Goal: Information Seeking & Learning: Understand process/instructions

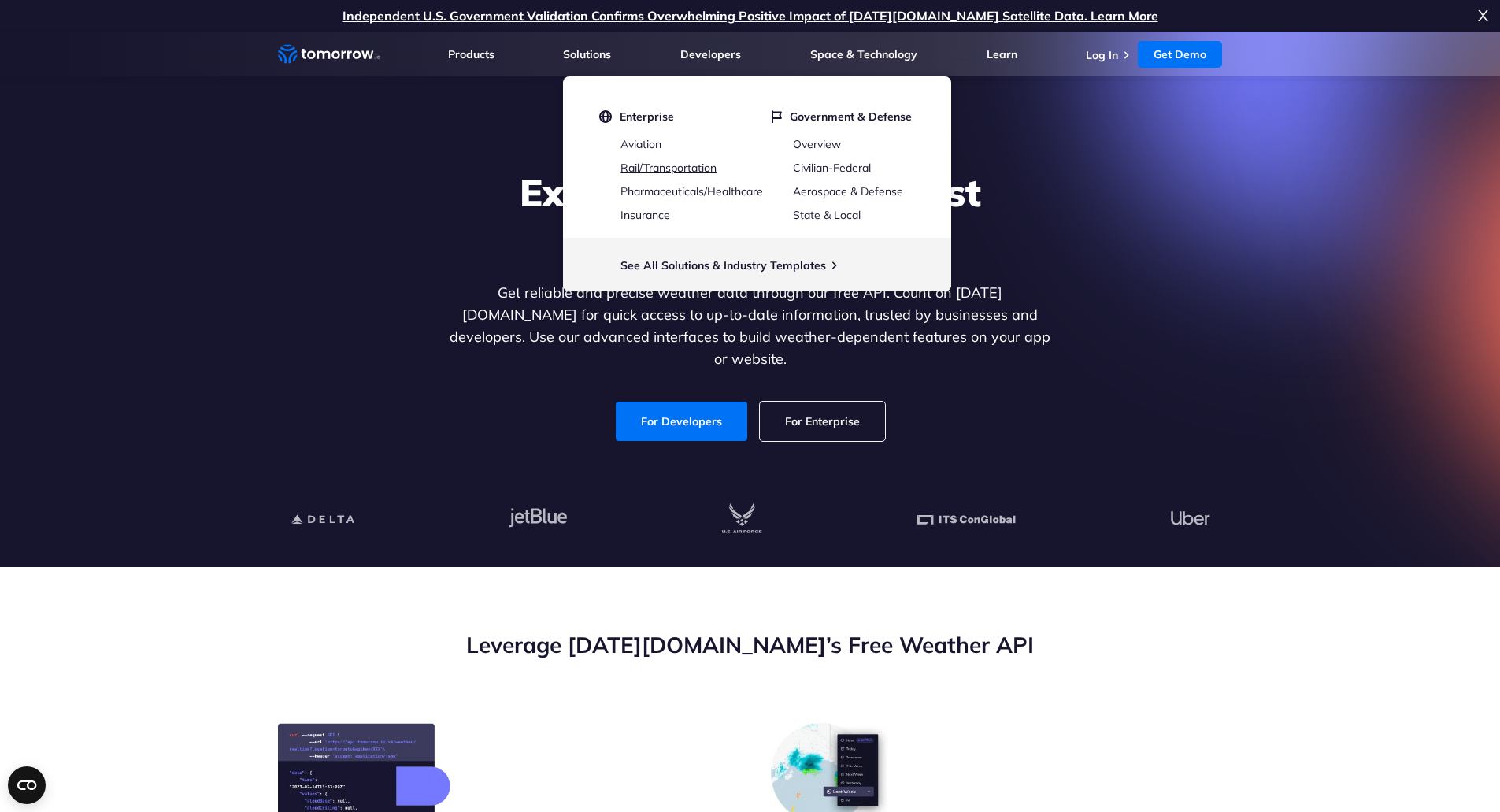
click at [701, 168] on link "Rail/Transportation" at bounding box center [669, 168] width 96 height 14
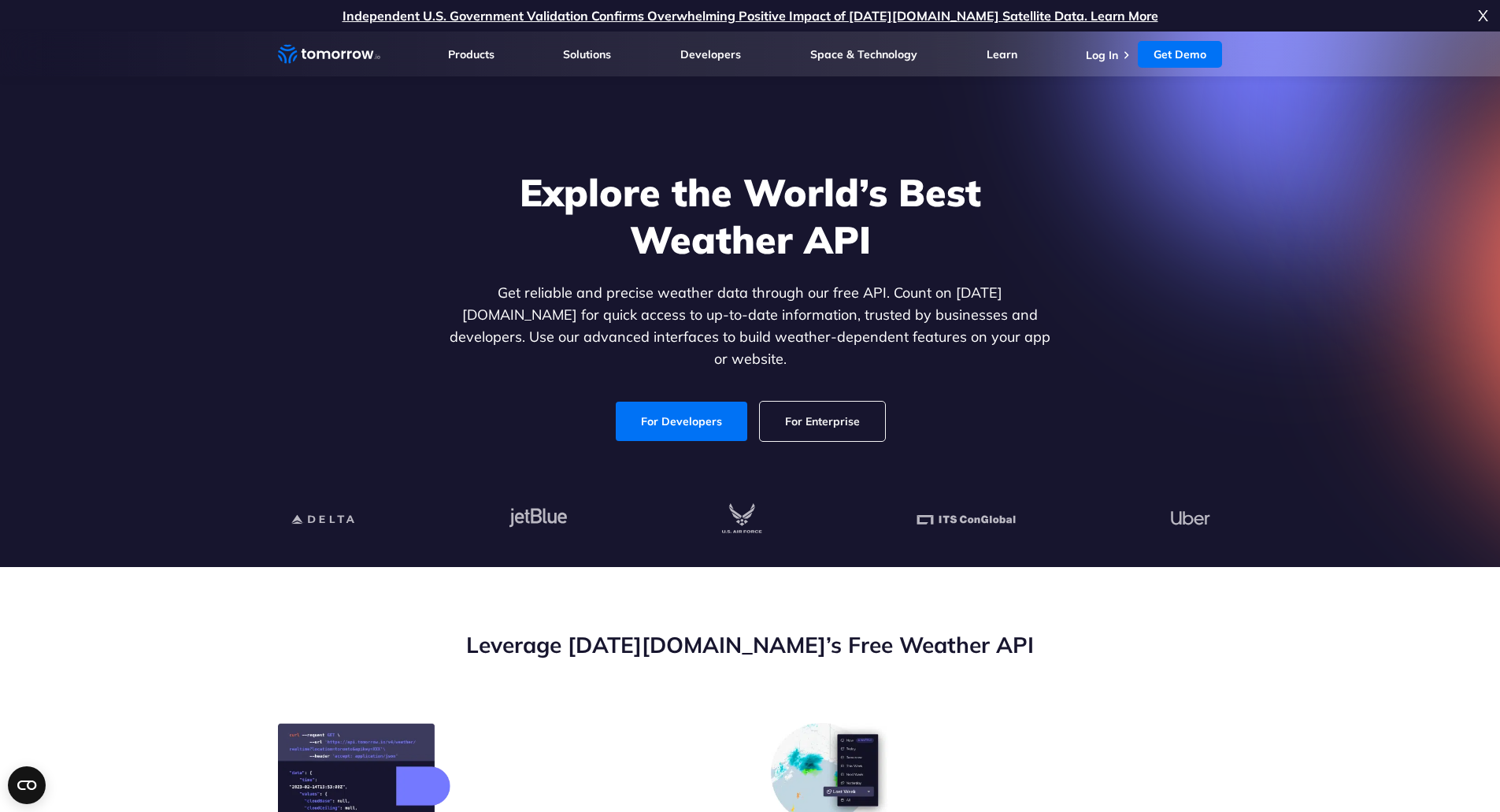
click at [648, 406] on link "For Developers" at bounding box center [681, 422] width 131 height 39
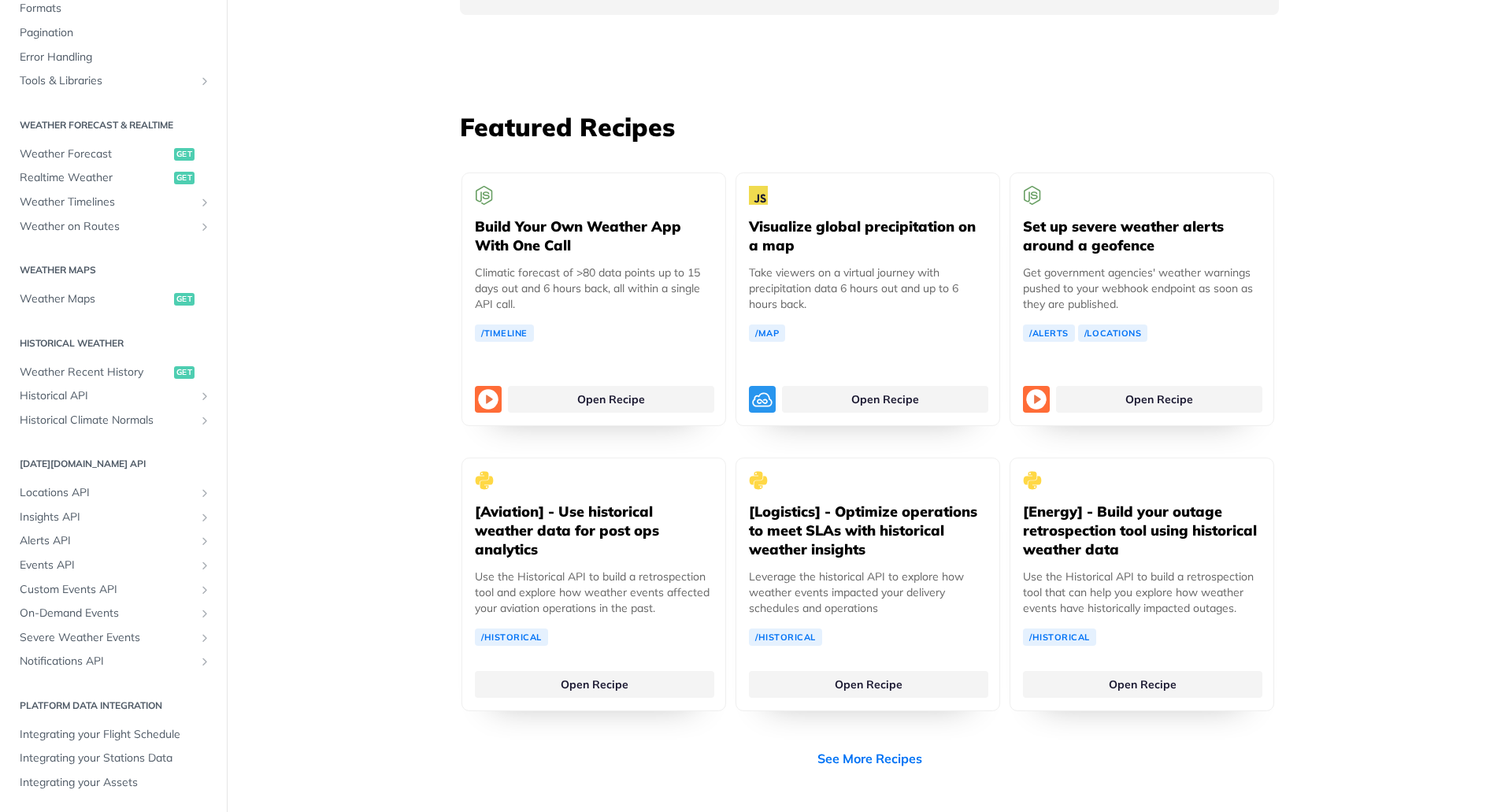
scroll to position [2837, 0]
click at [625, 382] on link "Open Recipe" at bounding box center [611, 396] width 206 height 27
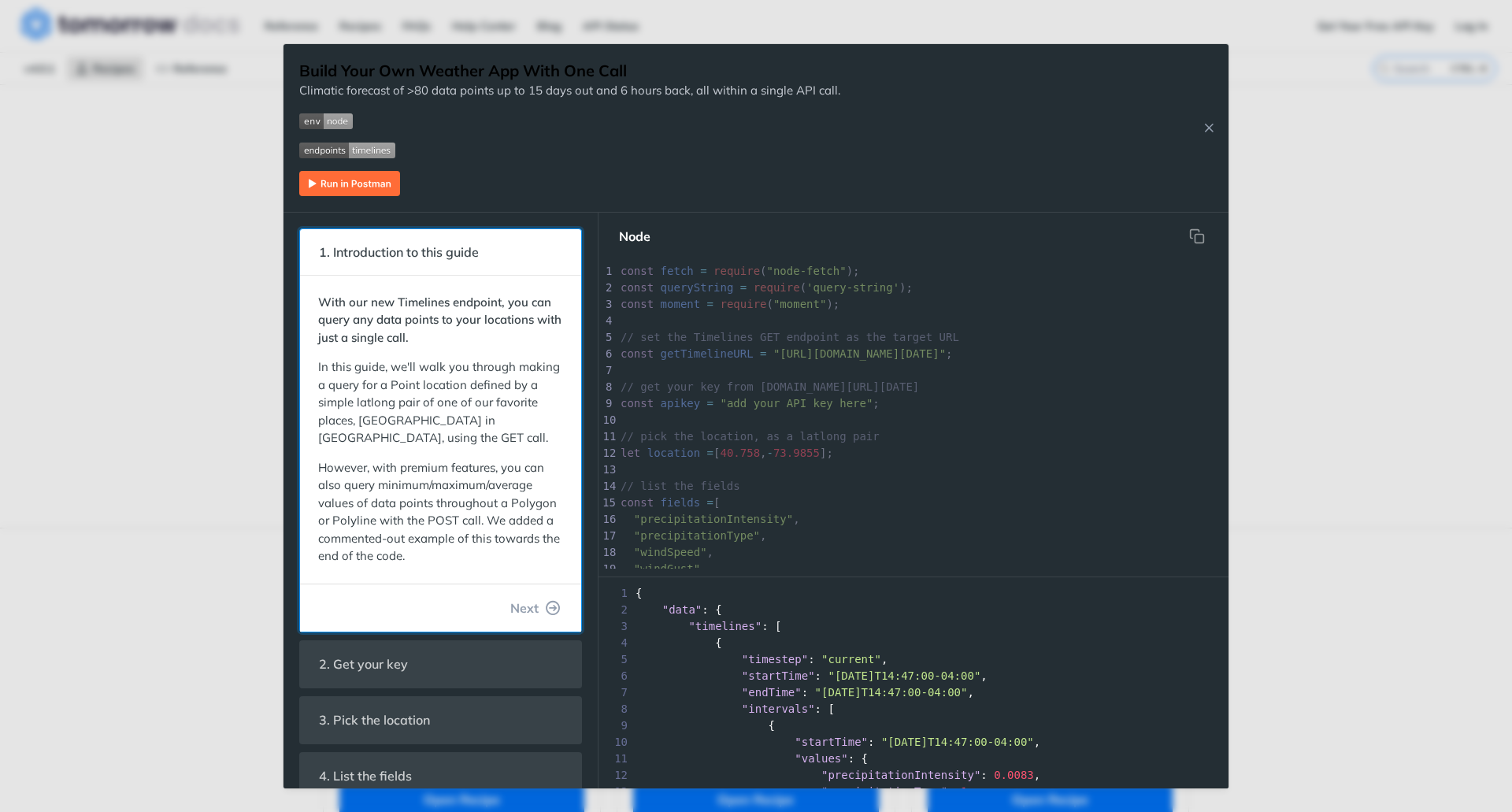
click at [469, 331] on p "With our new Timelines endpoint, you can query any data points to your location…" at bounding box center [441, 321] width 245 height 54
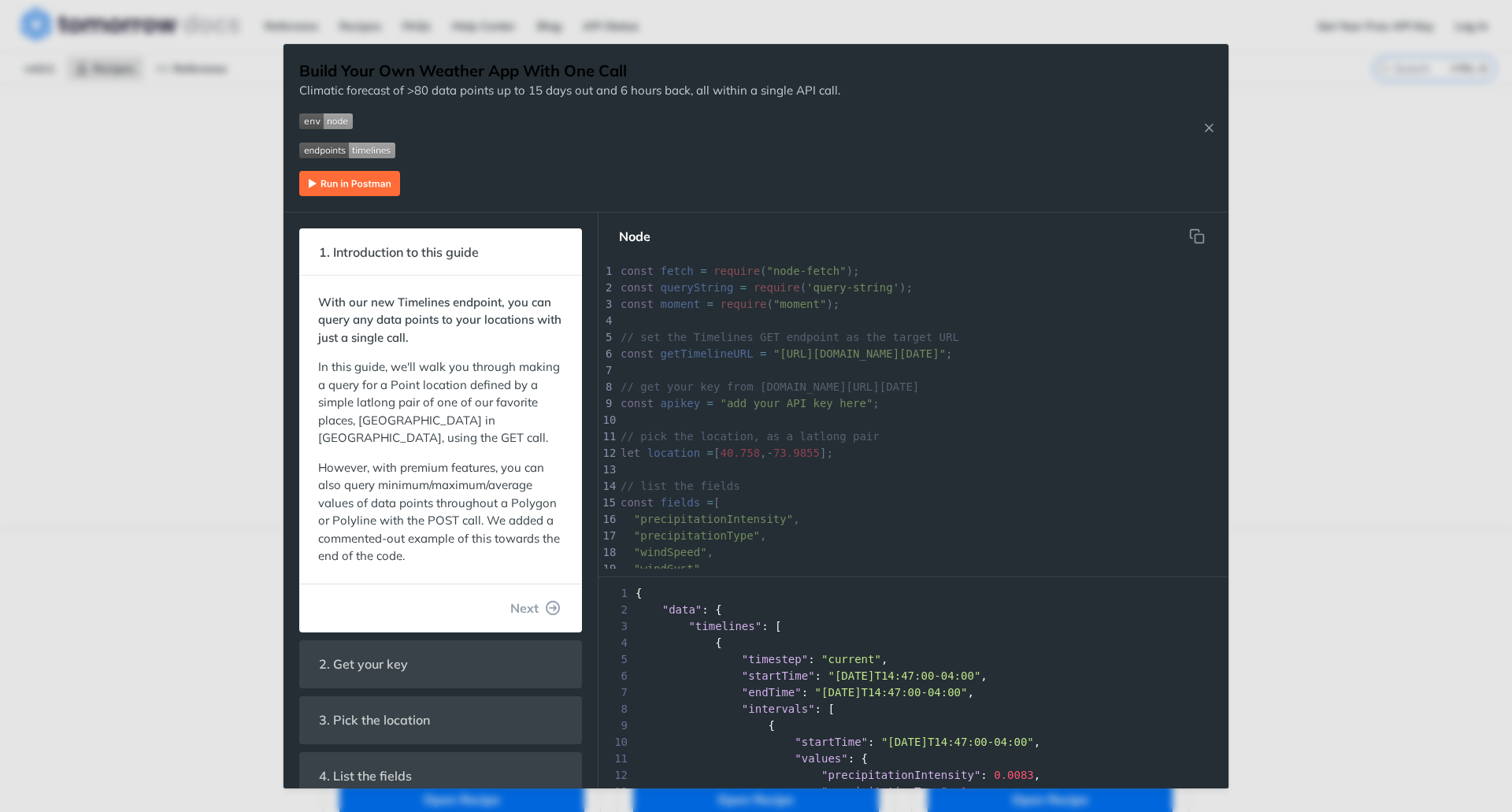
click at [784, 325] on pre "​" at bounding box center [971, 321] width 709 height 17
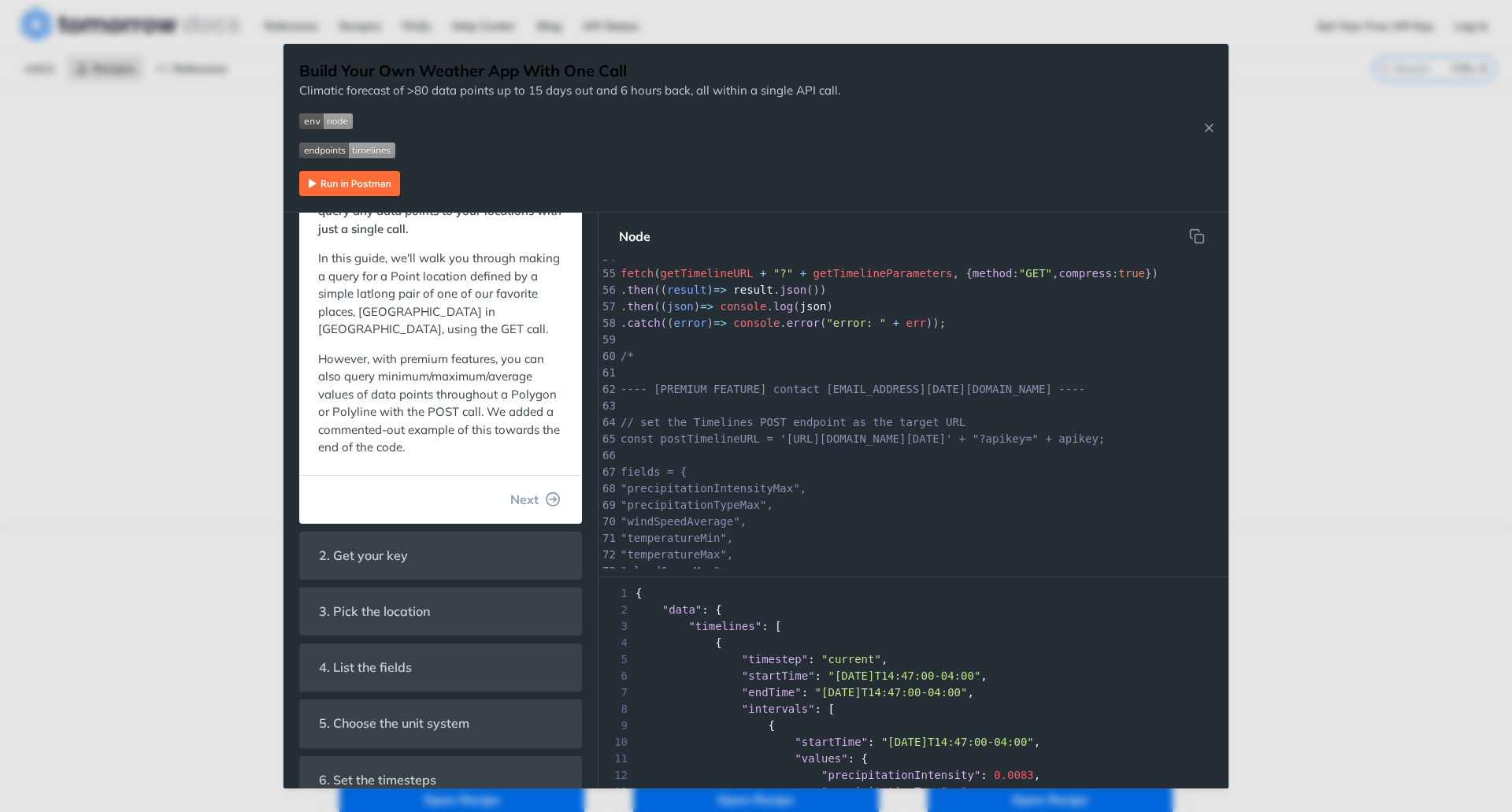
scroll to position [891, 0]
click at [339, 185] on img "Expand image" at bounding box center [349, 183] width 101 height 25
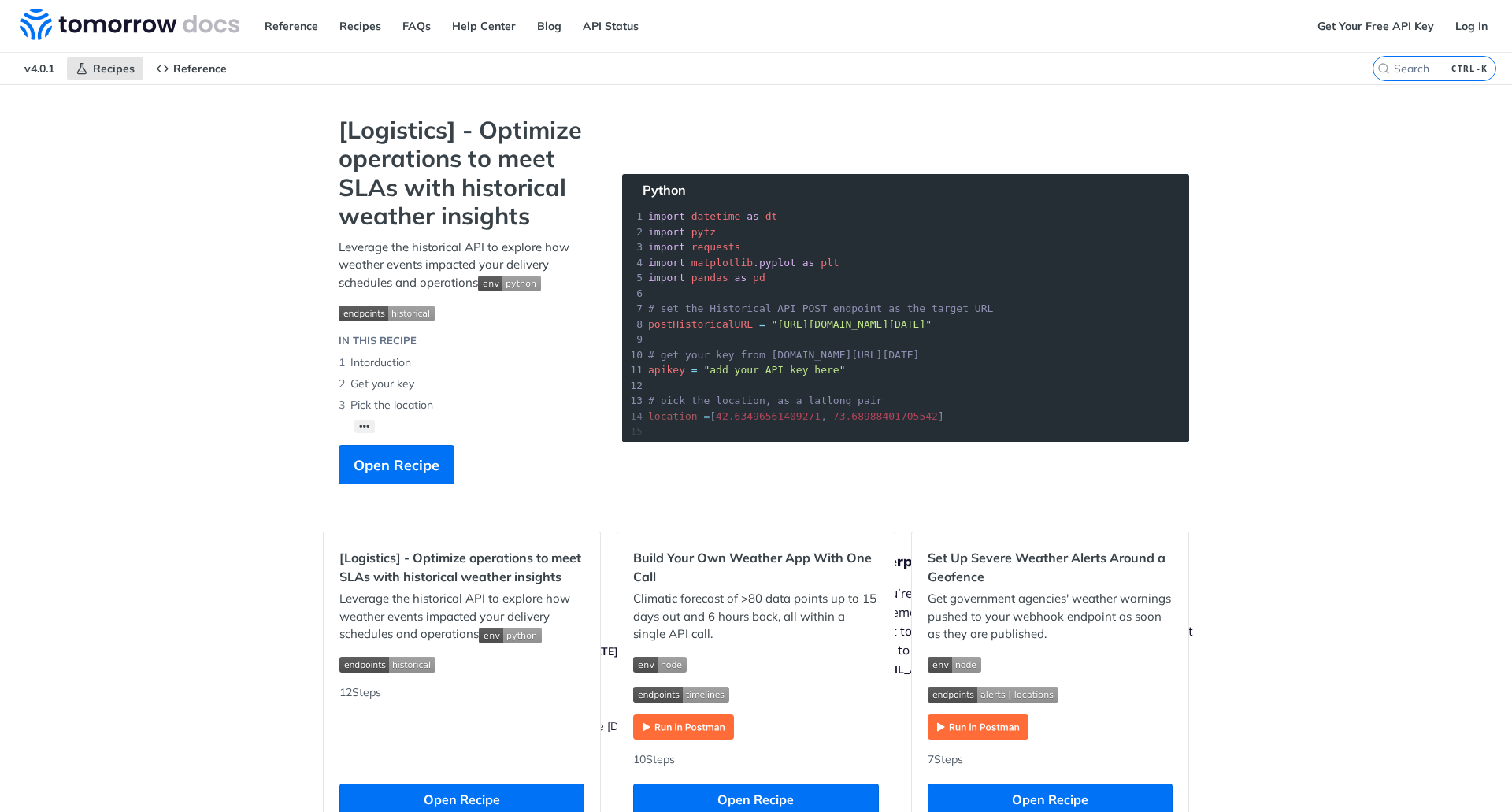
drag, startPoint x: 1278, startPoint y: 515, endPoint x: 1006, endPoint y: 366, distance: 310.1
click at [1006, 366] on div "Jump to Content Reference Recipes FAQs Help Center Blog API Status Recipes Refe…" at bounding box center [756, 406] width 1512 height 812
click at [396, 450] on button "Open Recipe" at bounding box center [397, 465] width 116 height 39
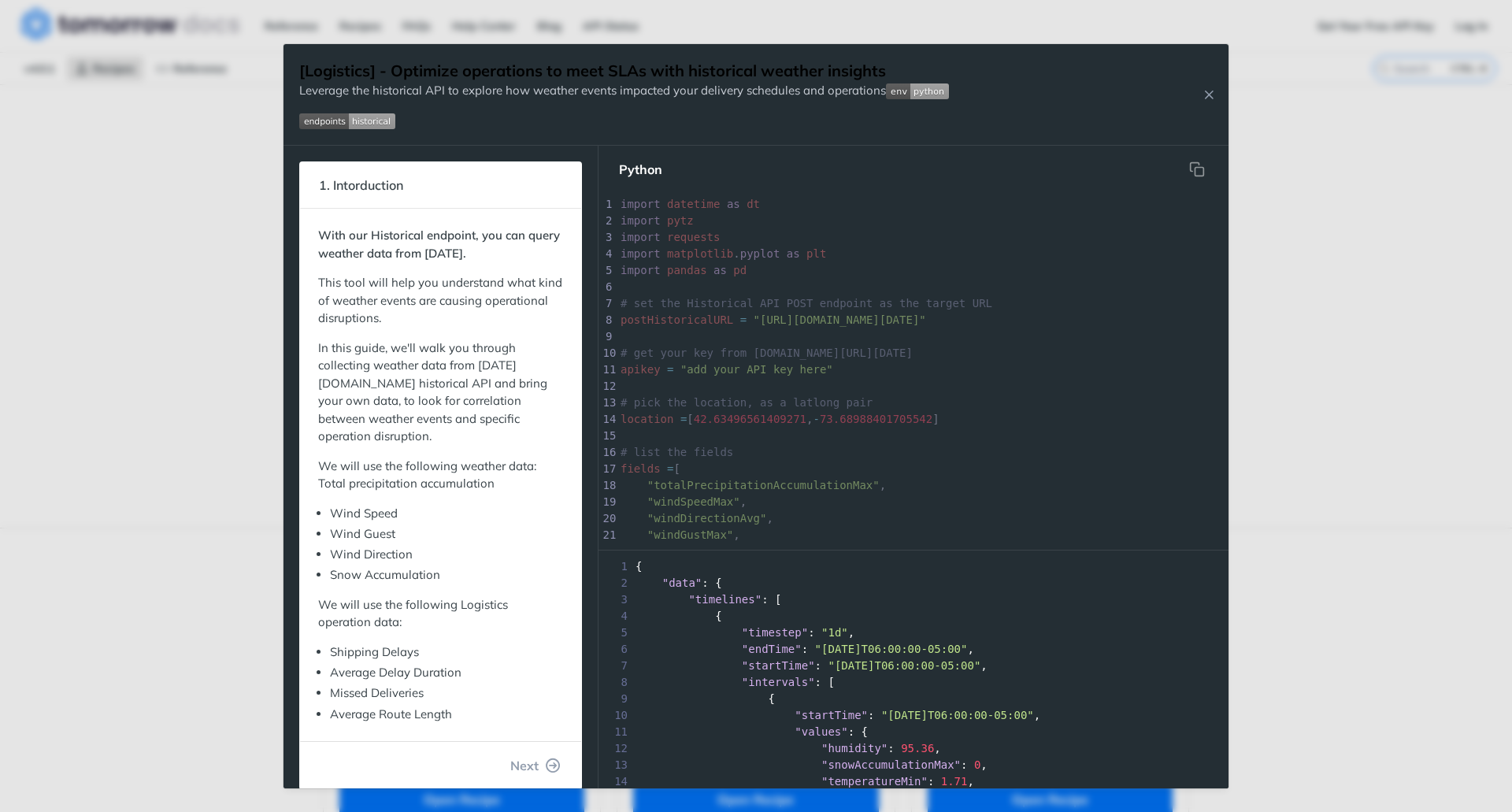
click at [827, 139] on div "[Logistics] - Optimize operations to meet SLAs with historical weather insights…" at bounding box center [624, 94] width 650 height 101
click at [1219, 96] on button "Close Recipe" at bounding box center [1209, 95] width 23 height 16
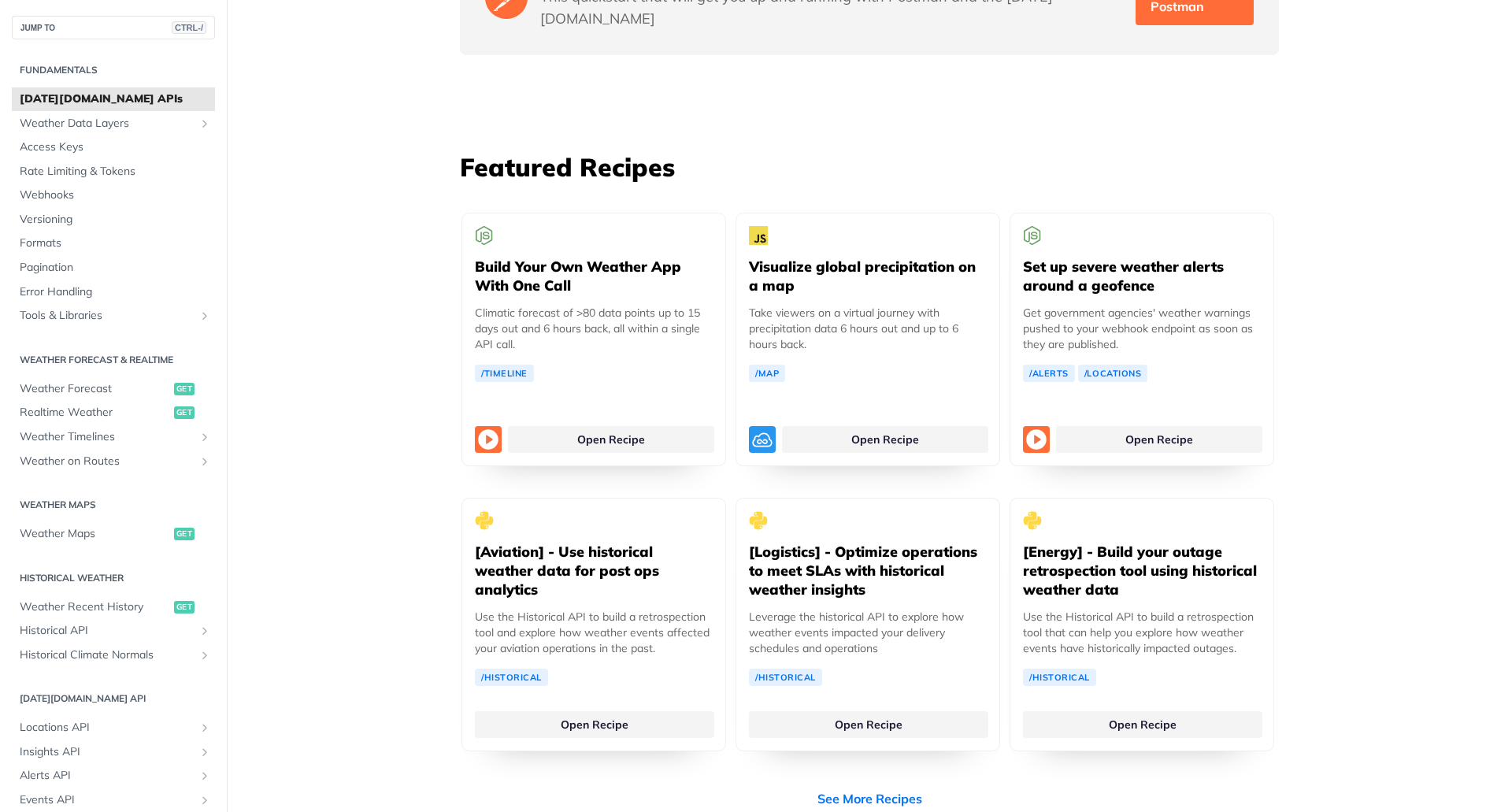
scroll to position [2799, 0]
click at [901, 788] on link "See More Recipes" at bounding box center [869, 797] width 105 height 19
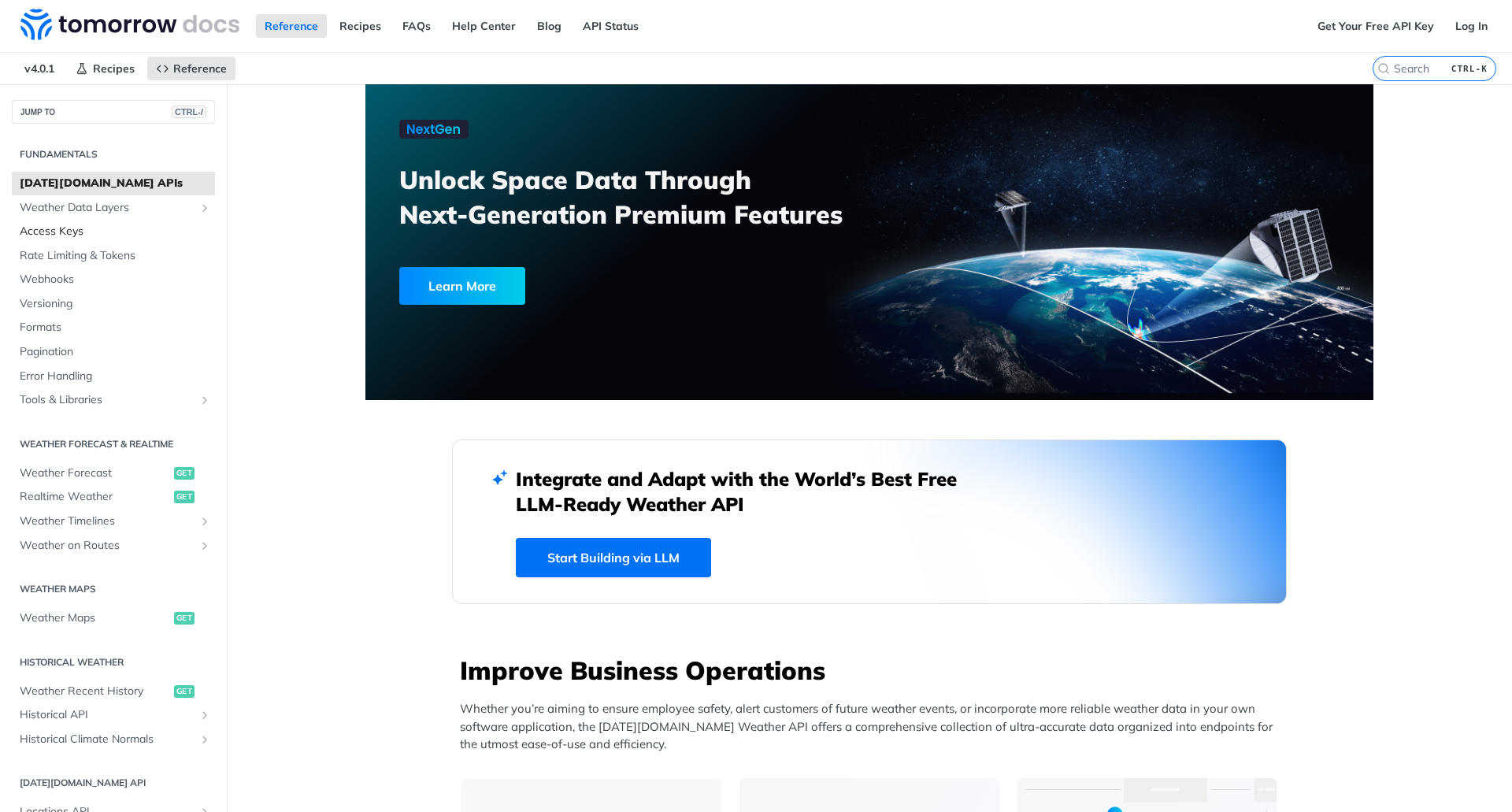
click at [77, 228] on span "Access Keys" at bounding box center [115, 231] width 191 height 16
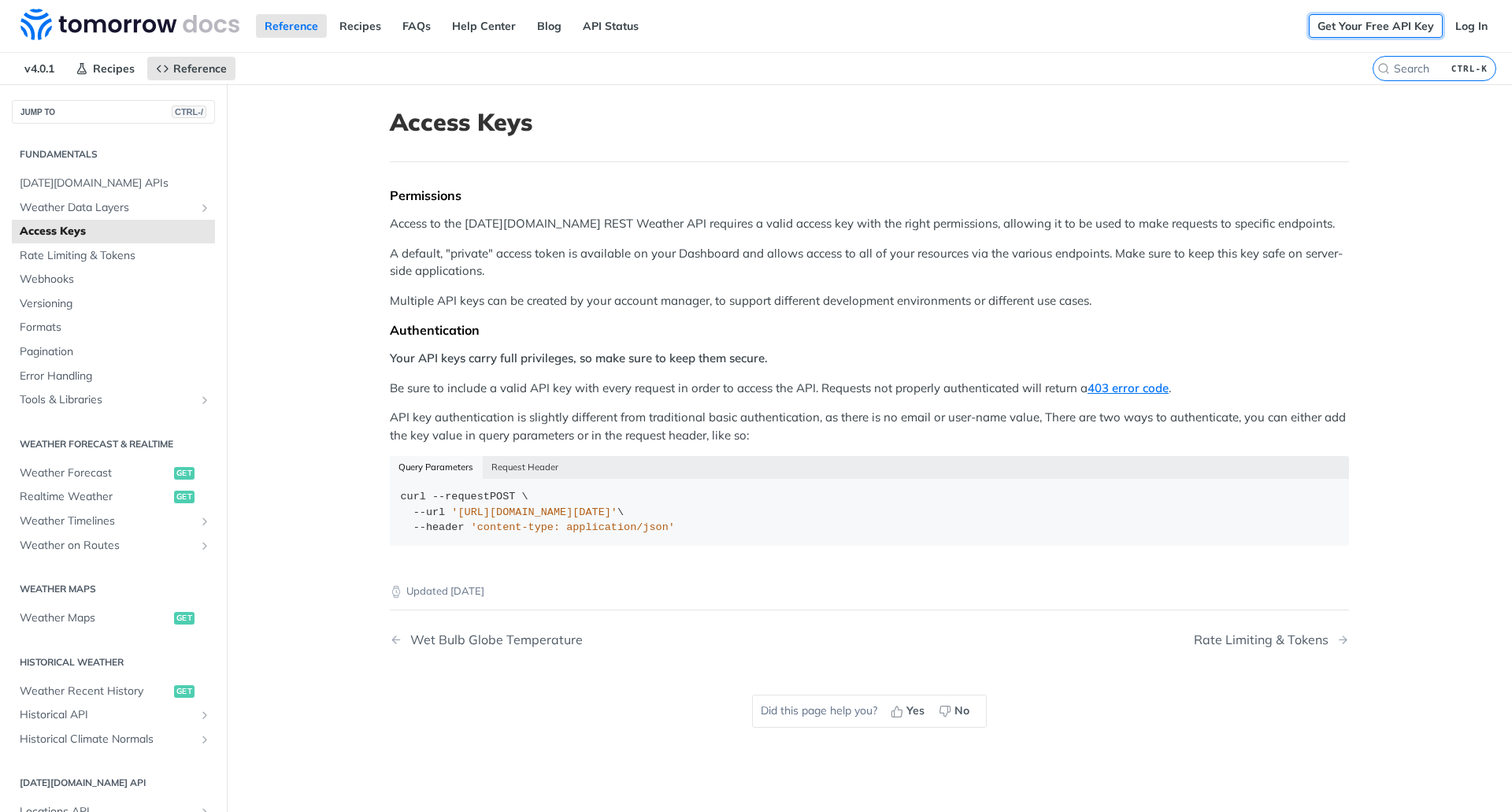
click at [1399, 29] on link "Get Your Free API Key" at bounding box center [1376, 26] width 134 height 23
click at [1326, 32] on link "Get Your Free API Key" at bounding box center [1376, 26] width 134 height 23
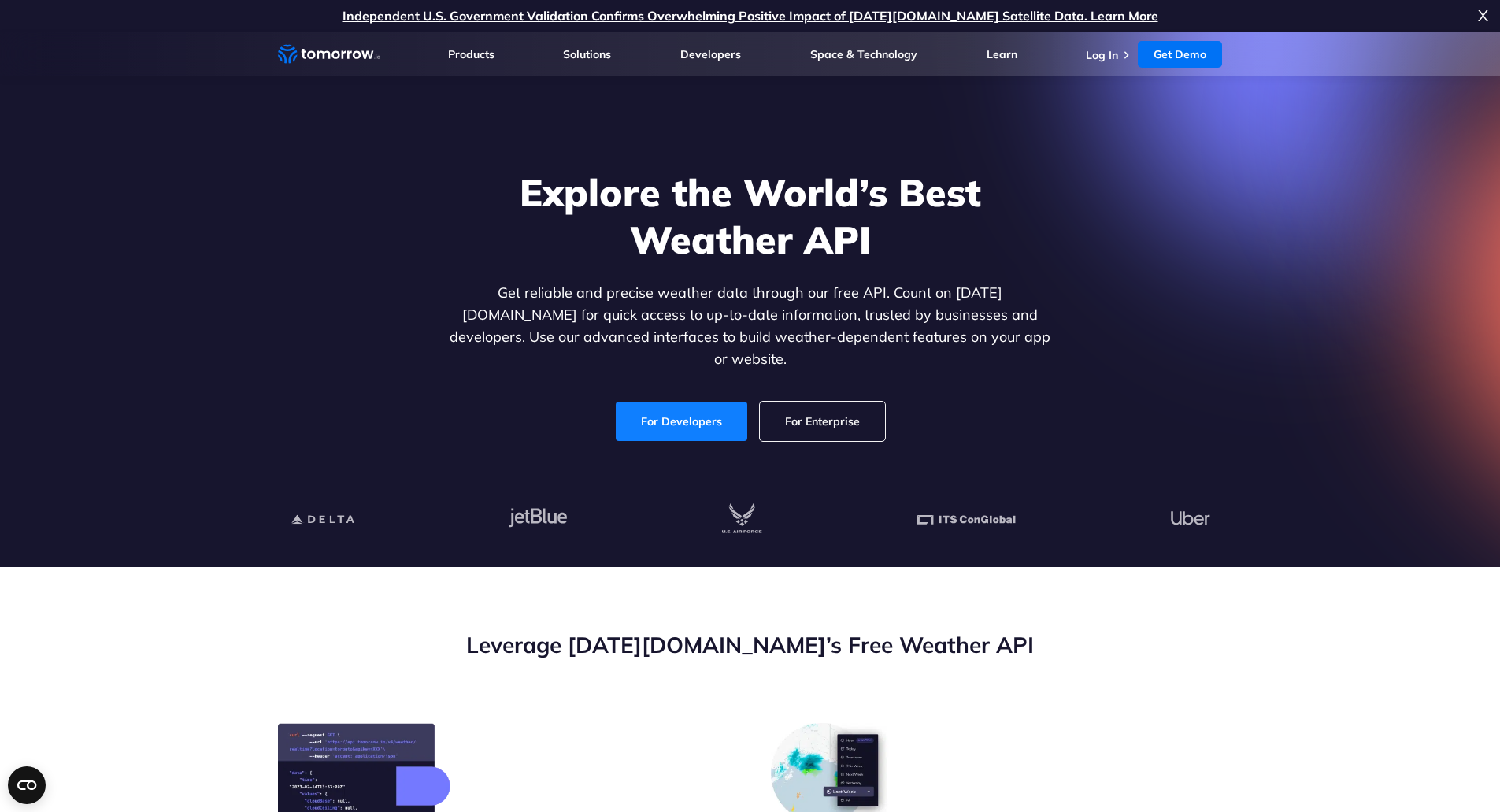
click at [720, 404] on link "For Developers" at bounding box center [681, 422] width 131 height 39
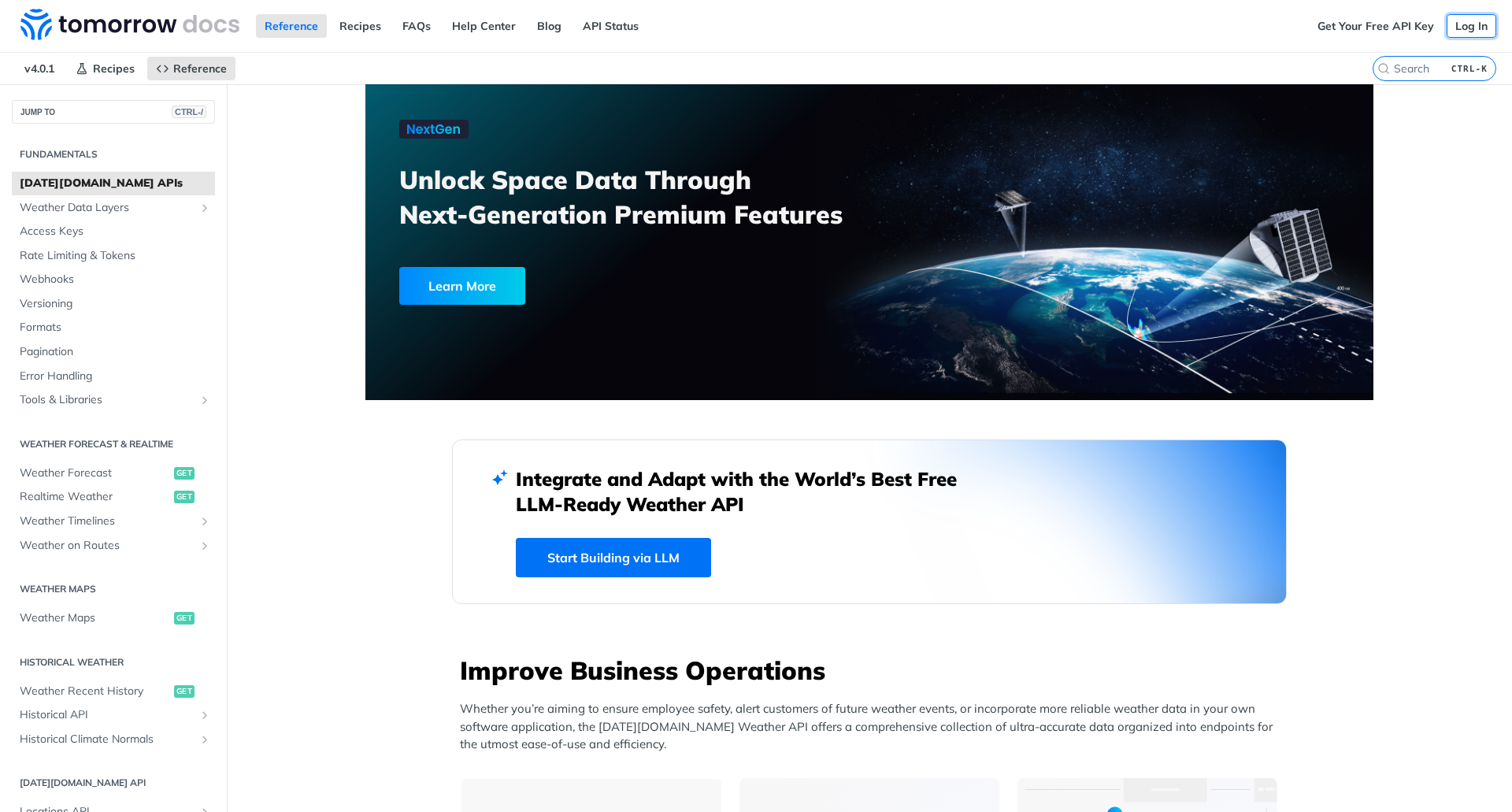
click at [1466, 26] on link "Log In" at bounding box center [1472, 26] width 50 height 23
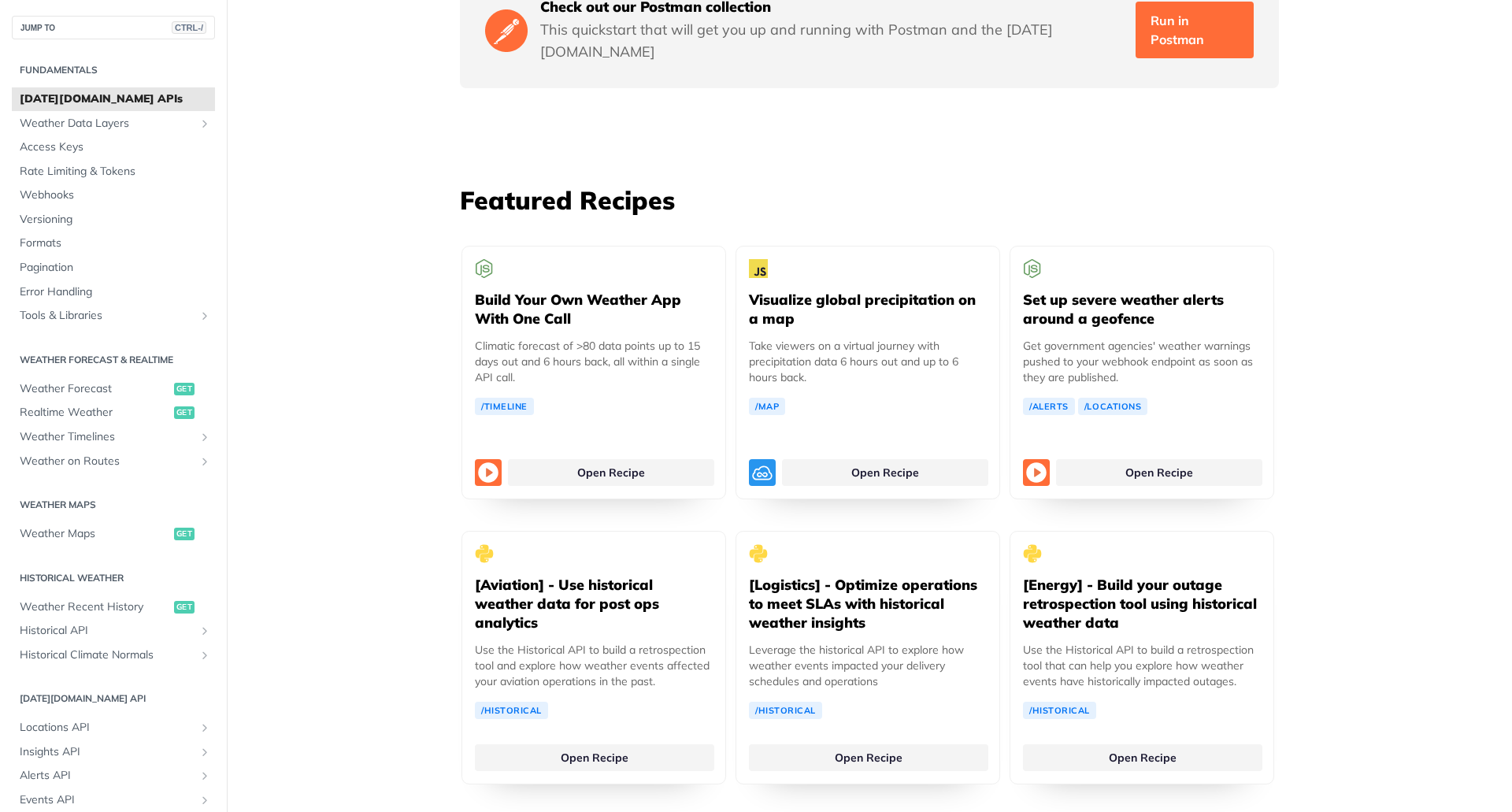
scroll to position [2766, 0]
click at [658, 454] on link "Open Recipe" at bounding box center [611, 467] width 206 height 27
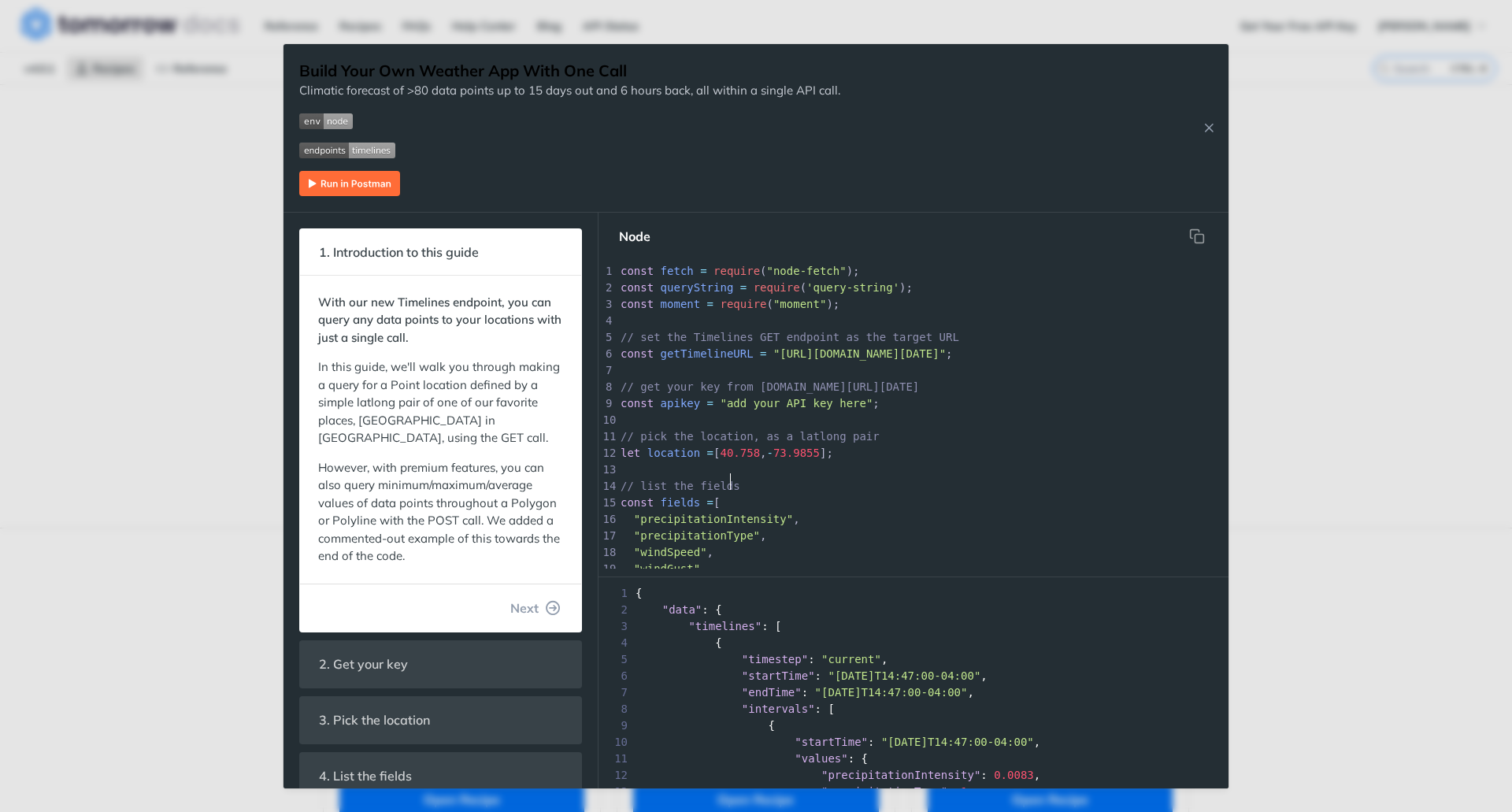
scroll to position [5, 0]
click at [772, 475] on div "1 const fetch = require ( "node-fetch" ); 2 const queryString = require ( 'quer…" at bounding box center [971, 502] width 709 height 480
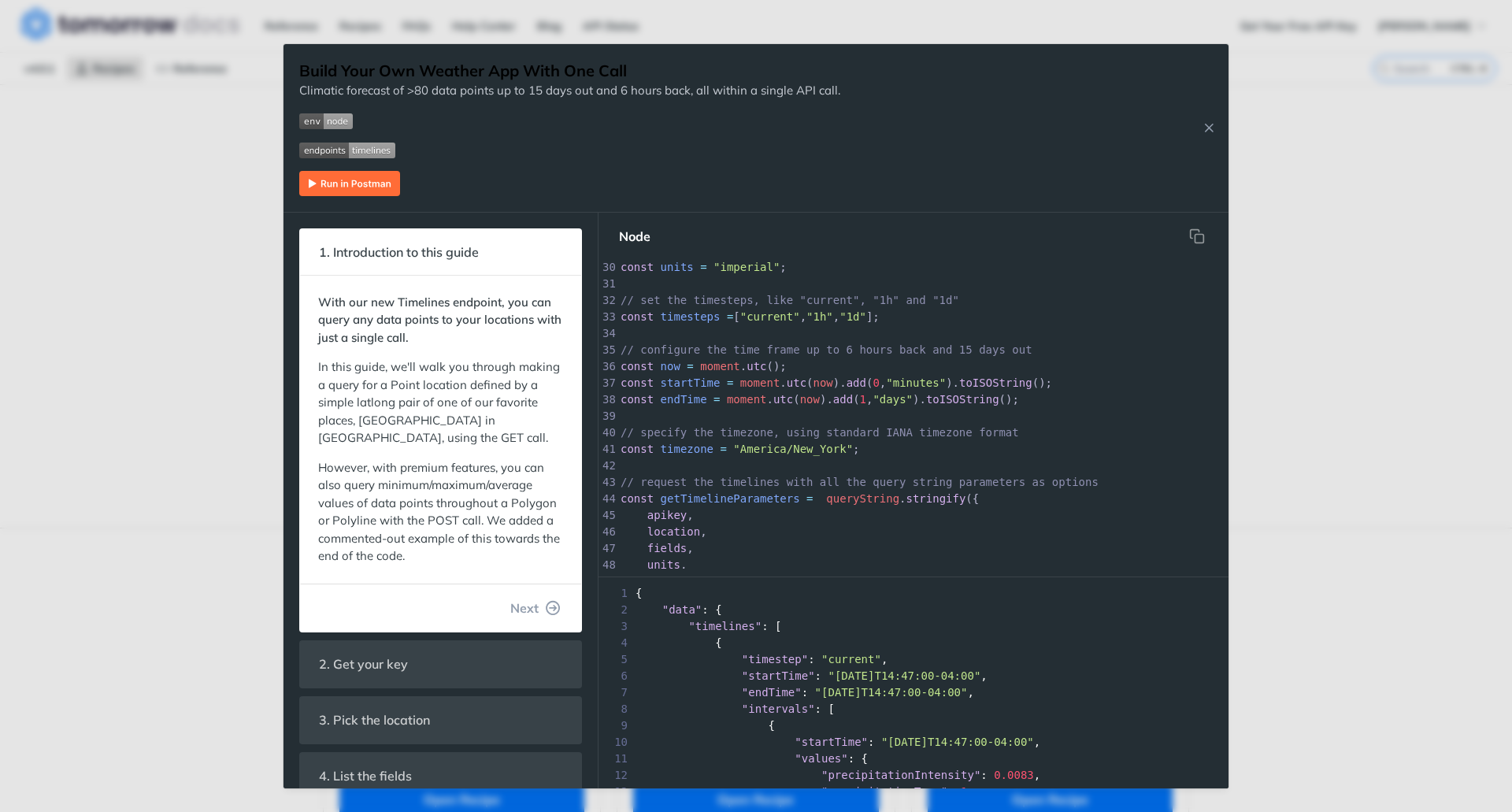
scroll to position [482, 0]
